Goal: Information Seeking & Learning: Learn about a topic

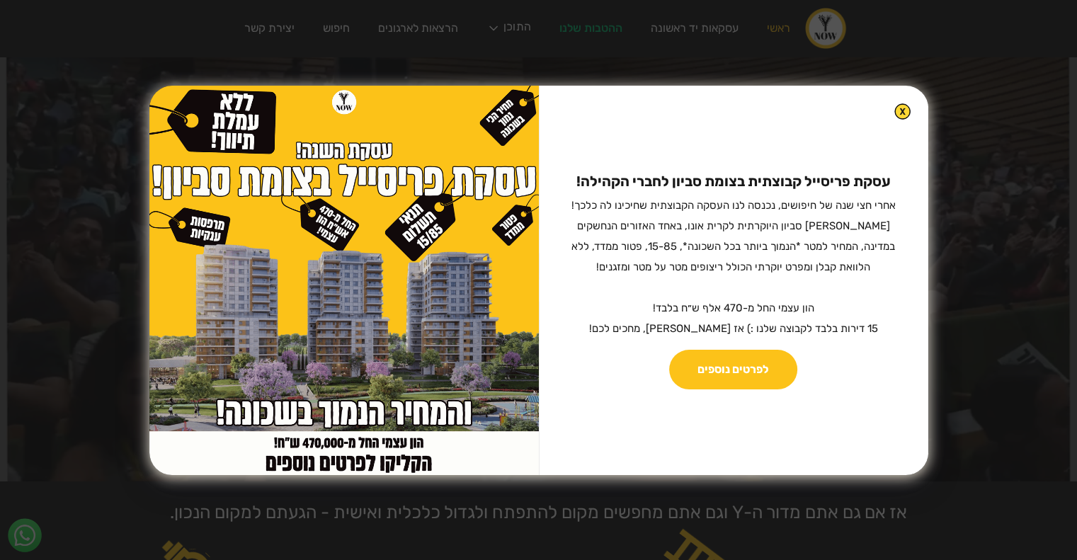
click at [894, 110] on img at bounding box center [902, 111] width 16 height 16
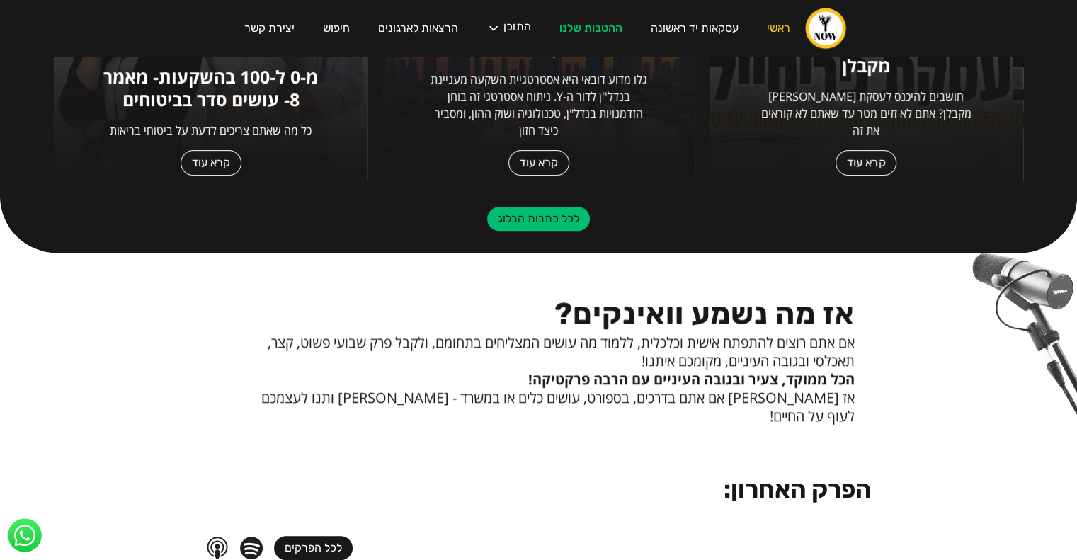
scroll to position [637, 0]
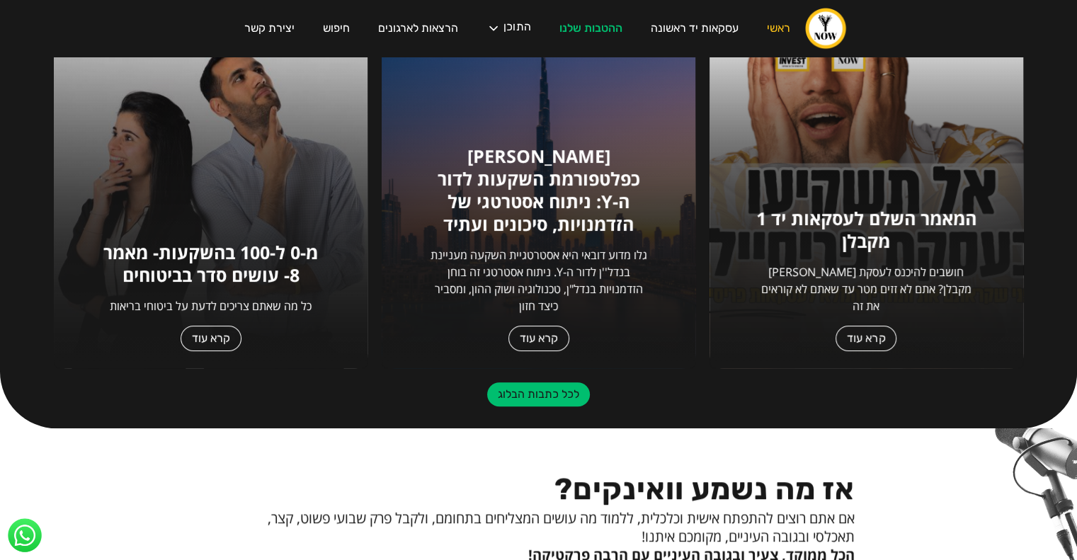
click at [210, 340] on link "קרא עוד" at bounding box center [211, 338] width 61 height 25
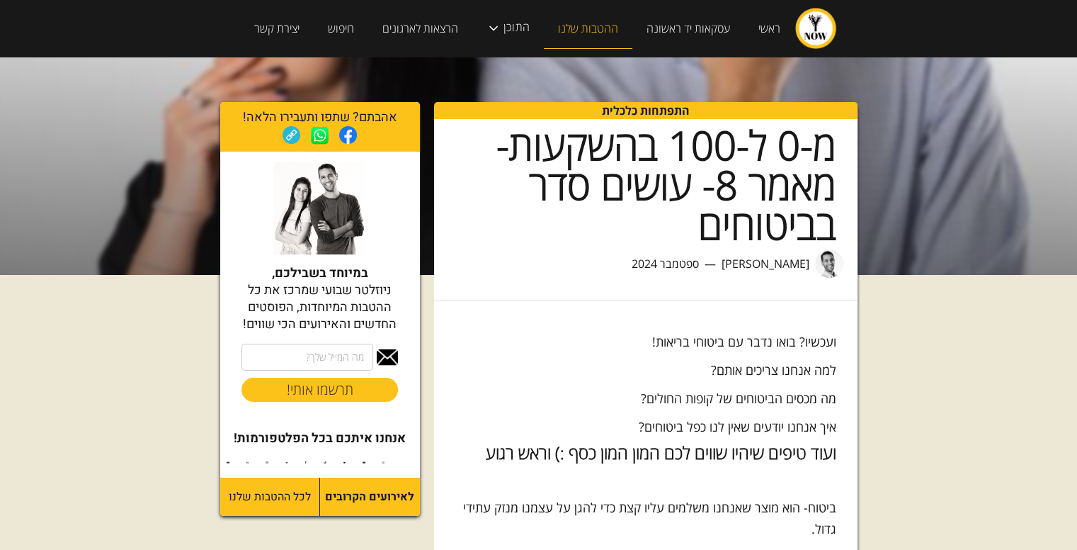
click at [582, 35] on link "ההטבות שלנו" at bounding box center [588, 28] width 89 height 40
click at [813, 30] on img "home" at bounding box center [816, 28] width 42 height 42
